Goal: Information Seeking & Learning: Learn about a topic

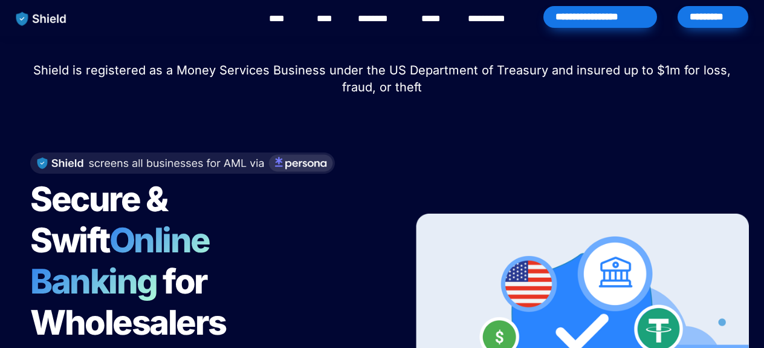
click at [323, 20] on link "****" at bounding box center [327, 18] width 21 height 15
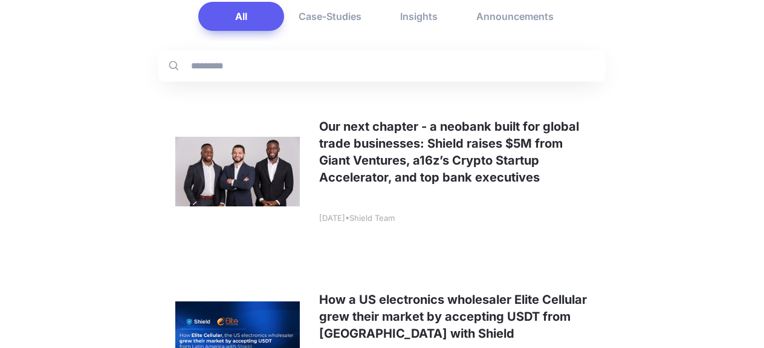
scroll to position [195, 0]
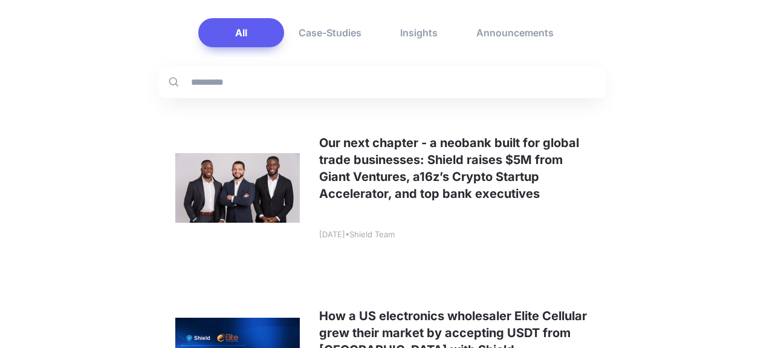
click at [478, 171] on link at bounding box center [382, 188] width 448 height 160
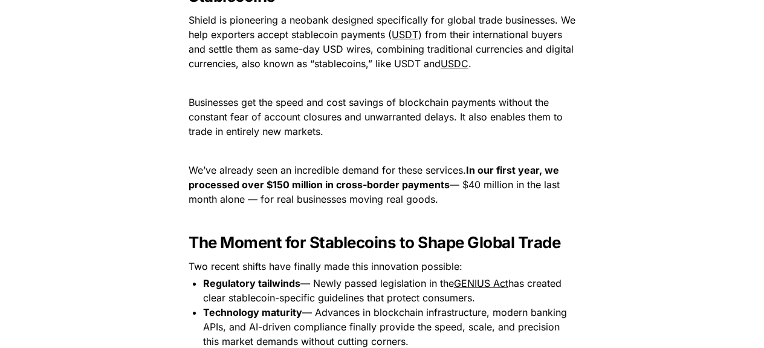
scroll to position [1056, 0]
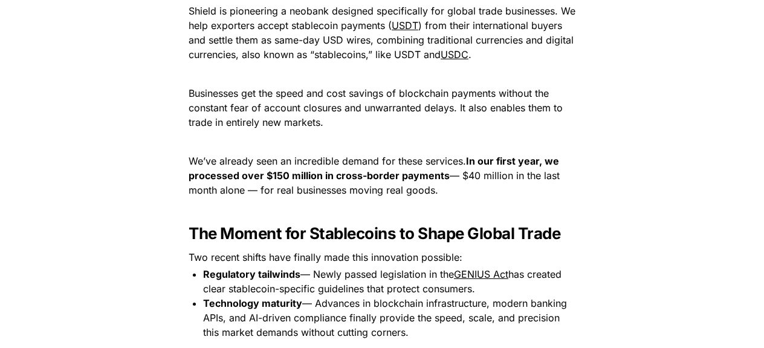
click at [617, 137] on div "A Vision Born from Personal Experience When we first came into the blockchain s…" at bounding box center [382, 333] width 484 height 1721
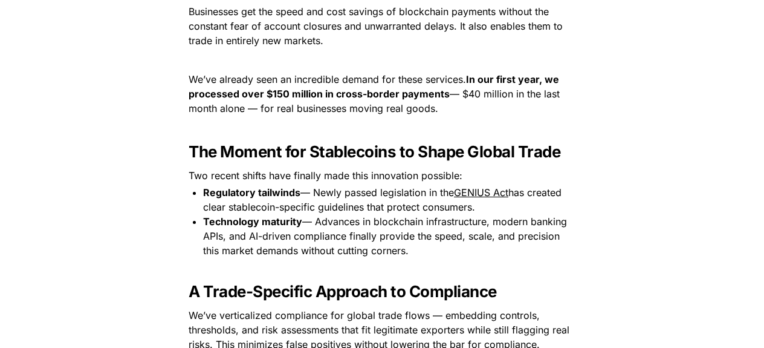
scroll to position [1135, 0]
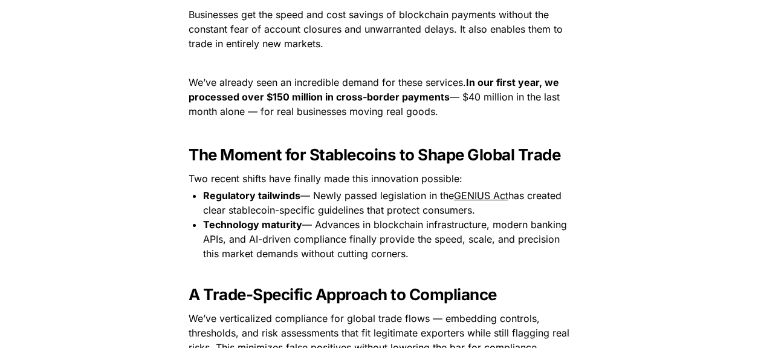
click at [402, 31] on span "Businesses get the speed and cost savings of blockchain payments without the co…" at bounding box center [377, 28] width 377 height 41
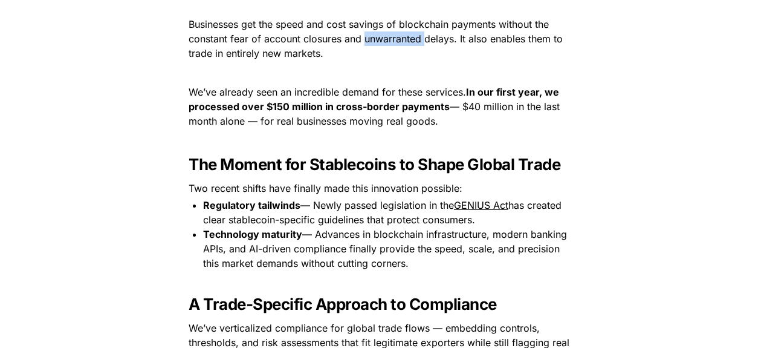
scroll to position [1129, 0]
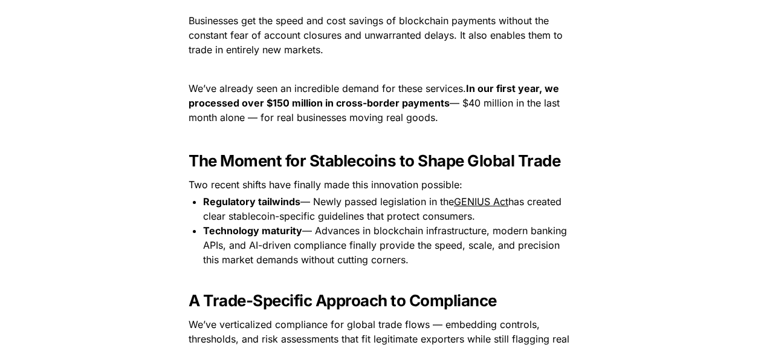
click at [383, 83] on span "We’ve already seen an incredible demand for these services." at bounding box center [328, 88] width 278 height 12
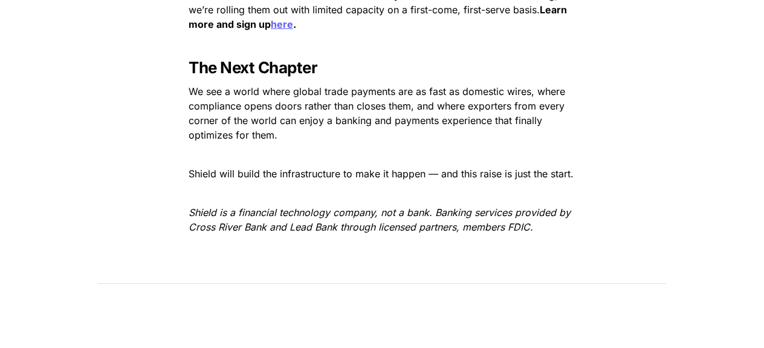
scroll to position [1997, 0]
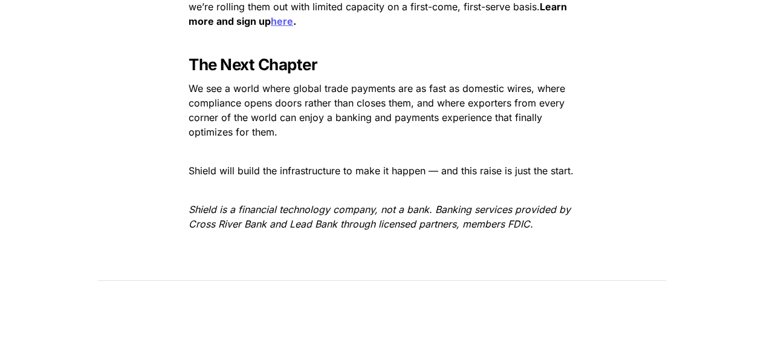
click at [360, 82] on span "We see a world where global trade payments are as fast as domestic wires, where…" at bounding box center [379, 110] width 380 height 56
click at [294, 93] on span "We see a world where global trade payments are as fast as domestic wires, where…" at bounding box center [379, 110] width 380 height 56
click at [295, 93] on span "We see a world where global trade payments are as fast as domestic wires, where…" at bounding box center [379, 110] width 380 height 56
click at [282, 88] on span "We see a world where global trade payments are as fast as domestic wires, where…" at bounding box center [379, 110] width 380 height 56
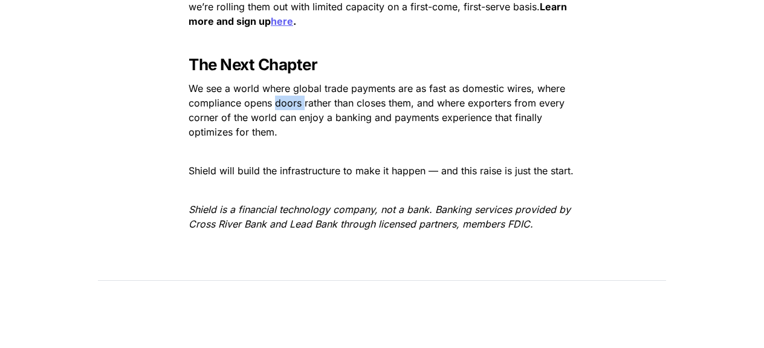
click at [283, 88] on span "We see a world where global trade payments are as fast as domestic wires, where…" at bounding box center [379, 110] width 380 height 56
click at [290, 104] on span "We see a world where global trade payments are as fast as domestic wires, where…" at bounding box center [379, 110] width 380 height 56
click at [290, 105] on span "We see a world where global trade payments are as fast as domestic wires, where…" at bounding box center [379, 110] width 380 height 56
click at [305, 107] on span "We see a world where global trade payments are as fast as domestic wires, where…" at bounding box center [379, 110] width 380 height 56
click at [305, 108] on span "We see a world where global trade payments are as fast as domestic wires, where…" at bounding box center [379, 110] width 380 height 56
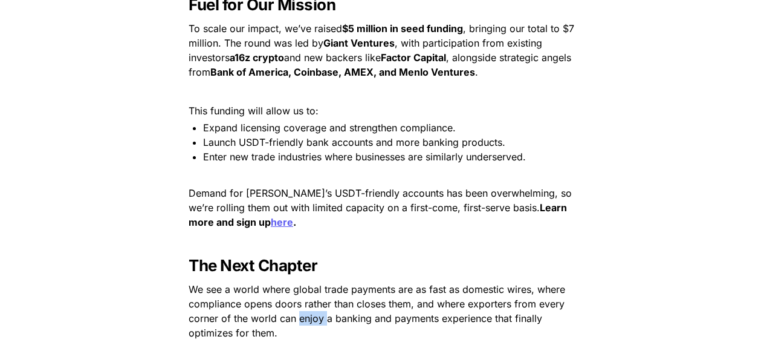
scroll to position [1789, 0]
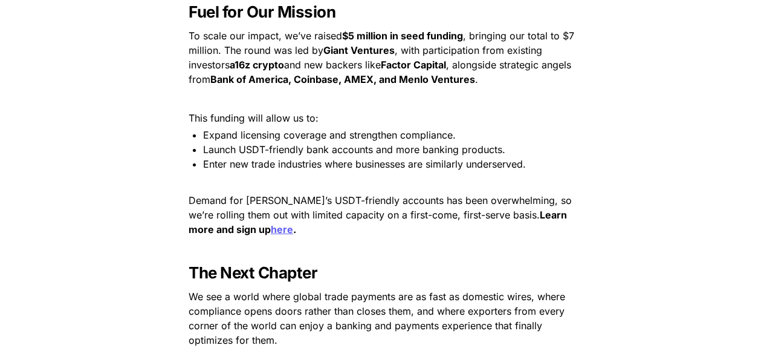
click at [481, 44] on span ", with participation from existing investors" at bounding box center [367, 57] width 357 height 27
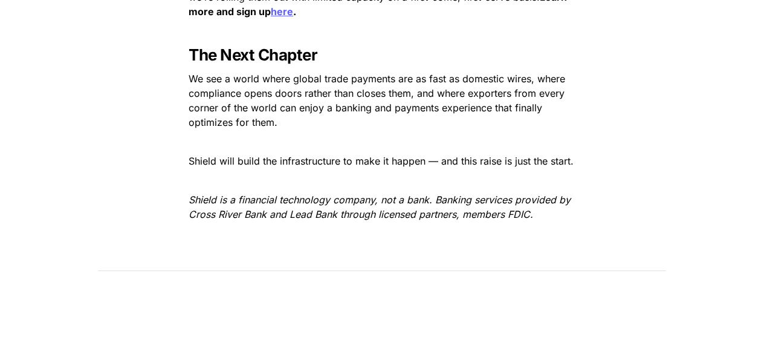
scroll to position [1981, 0]
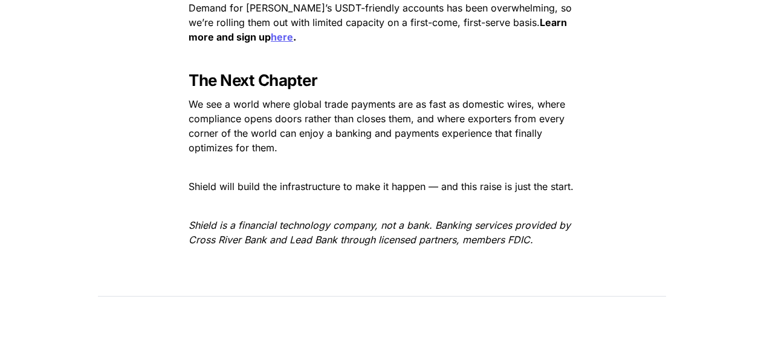
drag, startPoint x: 503, startPoint y: 230, endPoint x: 512, endPoint y: 233, distance: 8.8
click at [503, 230] on p "Shield is a financial technology company, not a bank. Banking services provided…" at bounding box center [382, 232] width 423 height 34
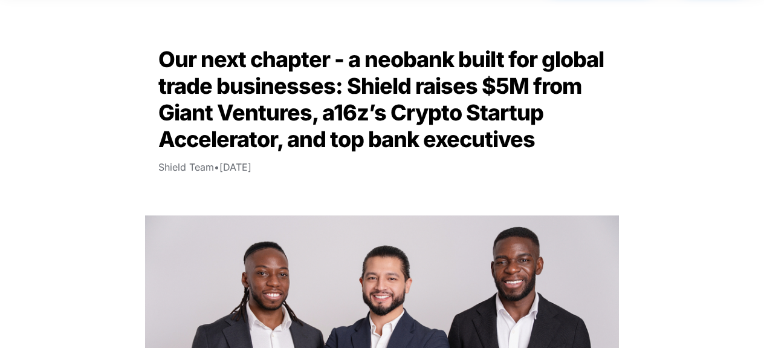
scroll to position [0, 0]
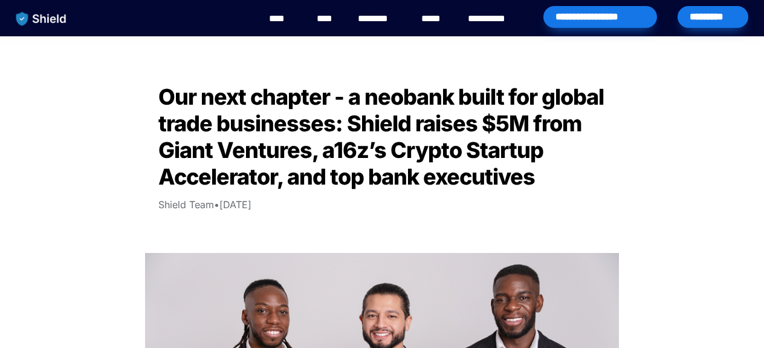
click at [272, 129] on span "Our next chapter - a neobank built for global trade businesses: Shield raises $…" at bounding box center [383, 136] width 450 height 106
click at [51, 17] on img "main navigation" at bounding box center [41, 18] width 62 height 25
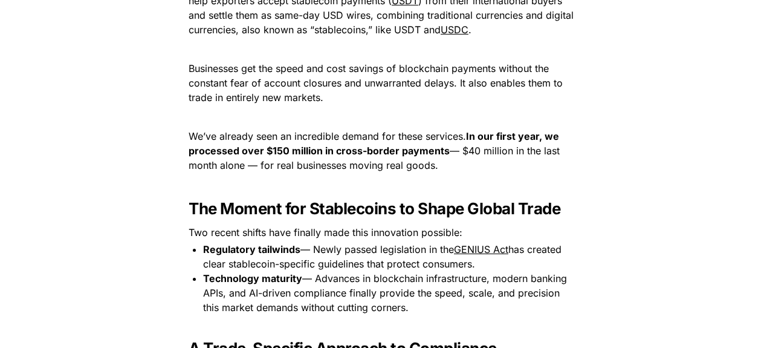
scroll to position [1009, 0]
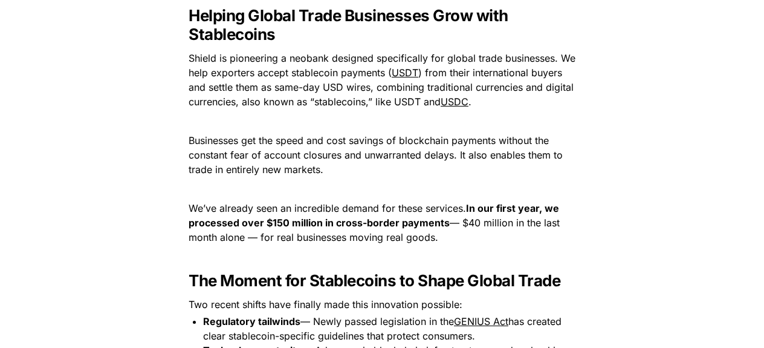
click at [396, 71] on u "USDT" at bounding box center [405, 73] width 27 height 12
click at [406, 72] on u "USDT" at bounding box center [405, 73] width 27 height 12
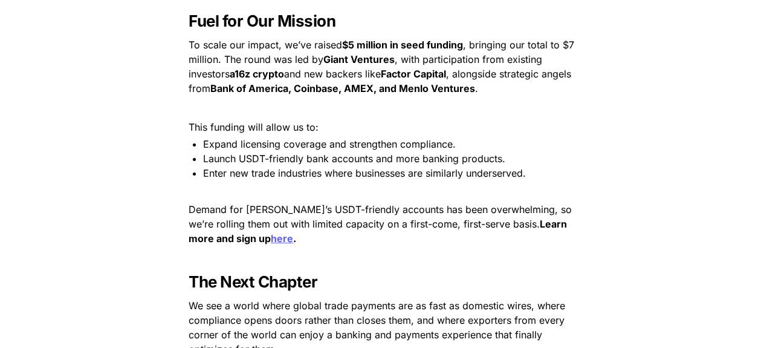
scroll to position [1783, 0]
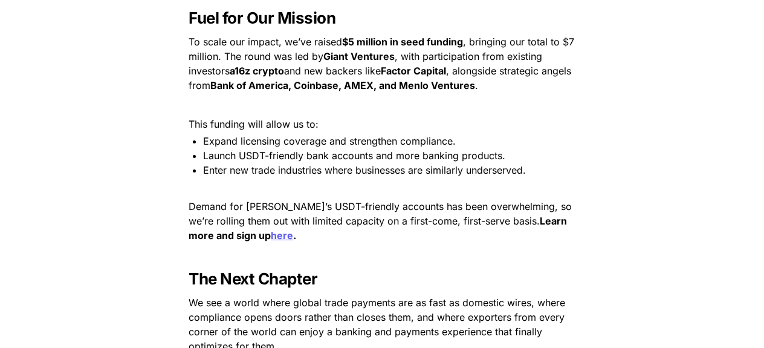
click at [363, 50] on strong "Giant Ventures" at bounding box center [359, 56] width 71 height 12
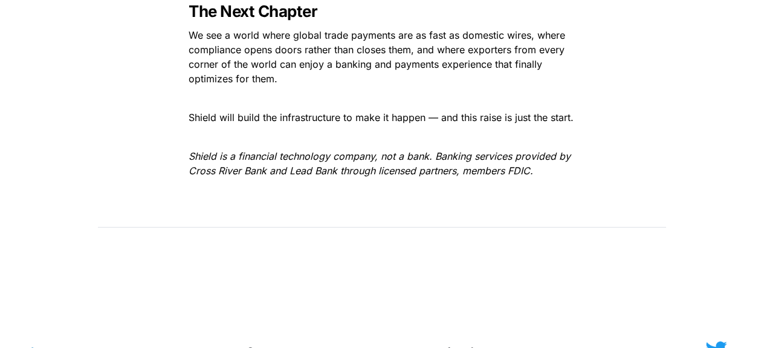
scroll to position [1991, 0]
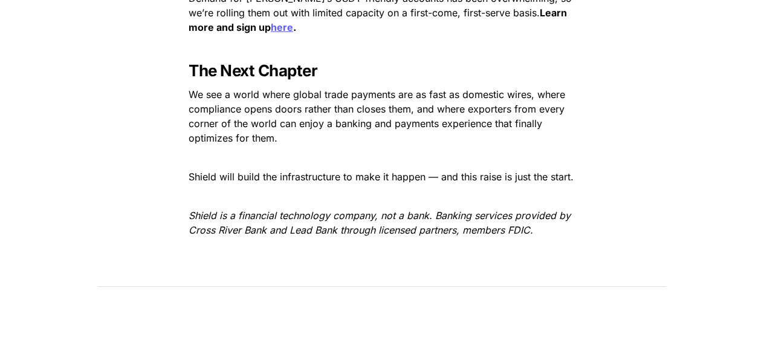
click at [271, 21] on u "here" at bounding box center [282, 27] width 22 height 12
